Goal: Transaction & Acquisition: Purchase product/service

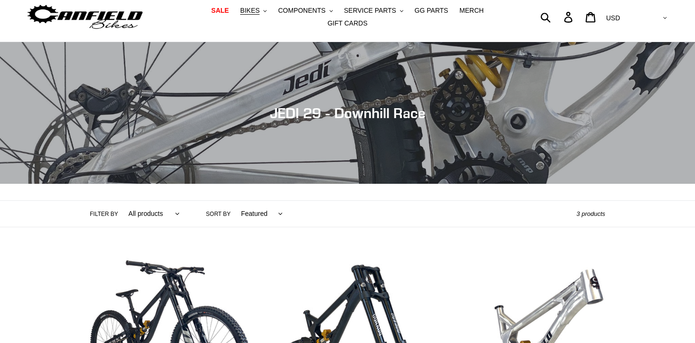
scroll to position [181, 0]
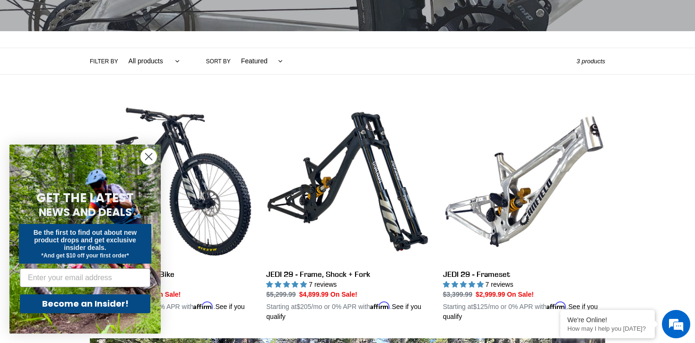
click at [150, 155] on icon "Close dialog" at bounding box center [149, 157] width 7 height 7
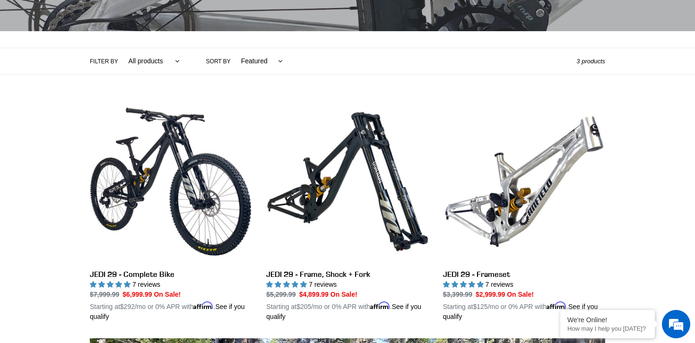
scroll to position [193, 0]
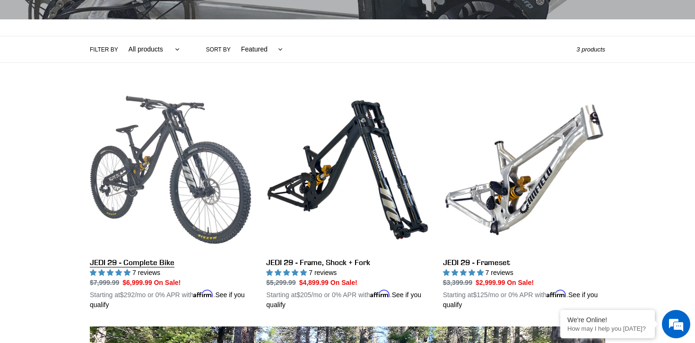
click at [167, 163] on link "JEDI 29 - Complete Bike" at bounding box center [171, 199] width 162 height 221
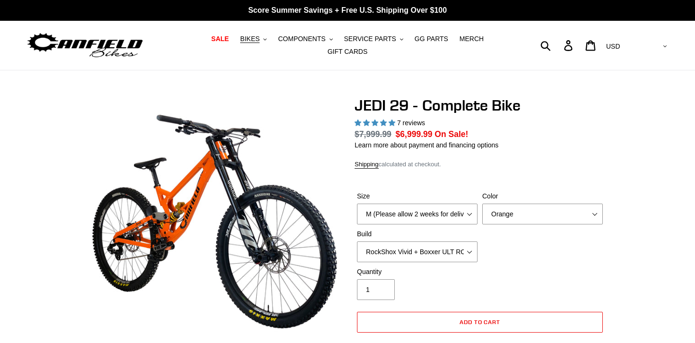
select select "highest-rating"
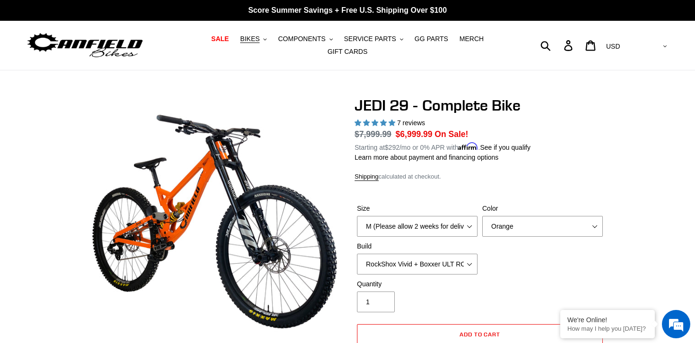
click at [543, 156] on p "Learn more about payment and financing options" at bounding box center [480, 158] width 251 height 10
